Goal: Information Seeking & Learning: Learn about a topic

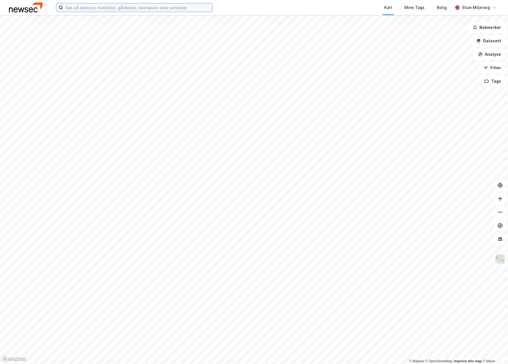
click at [127, 8] on input at bounding box center [137, 7] width 149 height 8
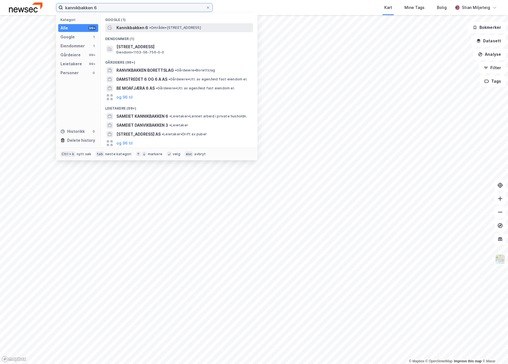
type input "kannikbakken 6"
click at [135, 28] on span "Kannikbakken 6" at bounding box center [132, 27] width 32 height 7
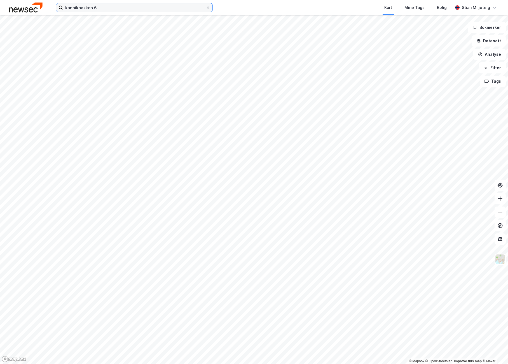
click at [110, 7] on input "kannikbakken 6" at bounding box center [134, 7] width 143 height 8
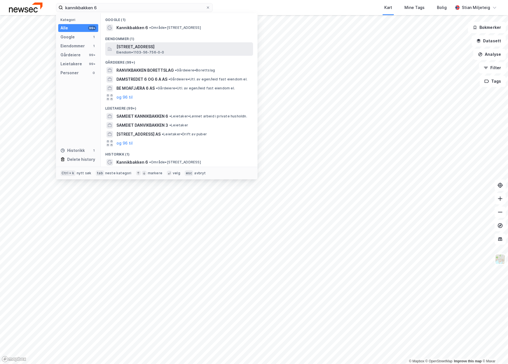
click at [130, 48] on span "[STREET_ADDRESS]" at bounding box center [183, 46] width 134 height 7
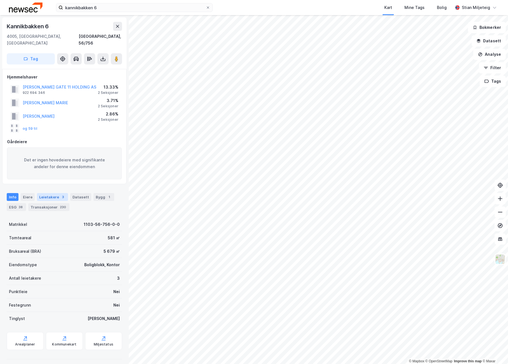
click at [47, 193] on div "Leietakere 3" at bounding box center [52, 197] width 31 height 8
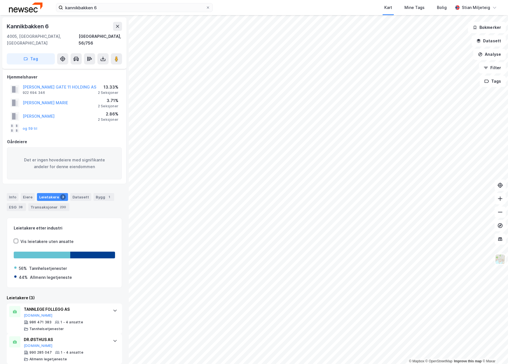
scroll to position [30, 0]
